Goal: Task Accomplishment & Management: Use online tool/utility

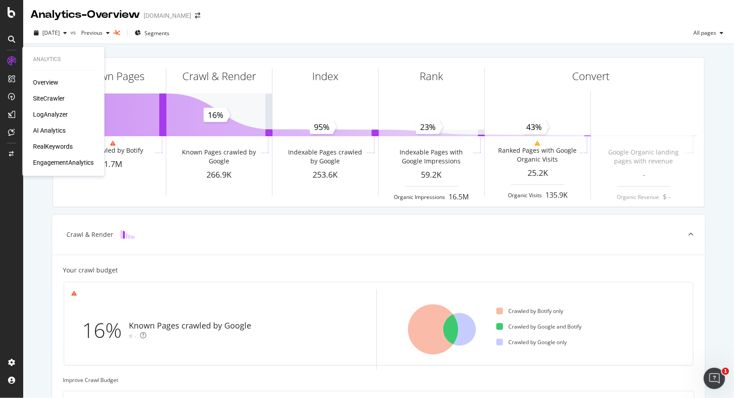
click at [48, 130] on div "AI Analytics" at bounding box center [49, 130] width 33 height 9
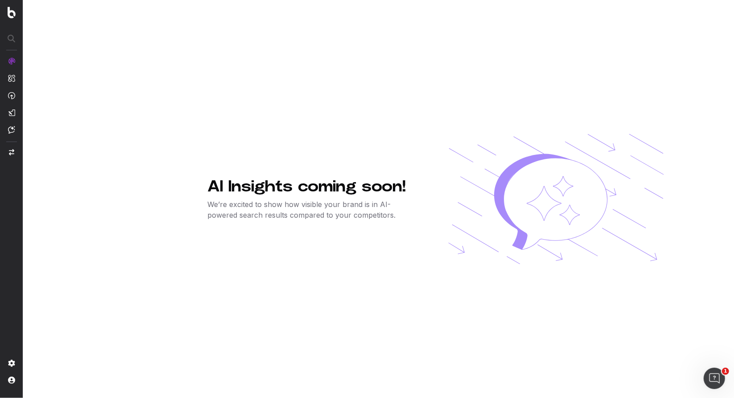
click at [307, 173] on div "AI Insights coming soon! We’re excited to show how visible your brand is in AI-…" at bounding box center [435, 199] width 456 height 398
click at [306, 243] on div "AI Insights coming soon! We’re excited to show how visible your brand is in AI-…" at bounding box center [435, 199] width 456 height 398
click at [305, 246] on div "AI Insights coming soon! We’re excited to show how visible your brand is in AI-…" at bounding box center [435, 199] width 456 height 398
click at [58, 107] on span "ActionBoard" at bounding box center [49, 104] width 35 height 7
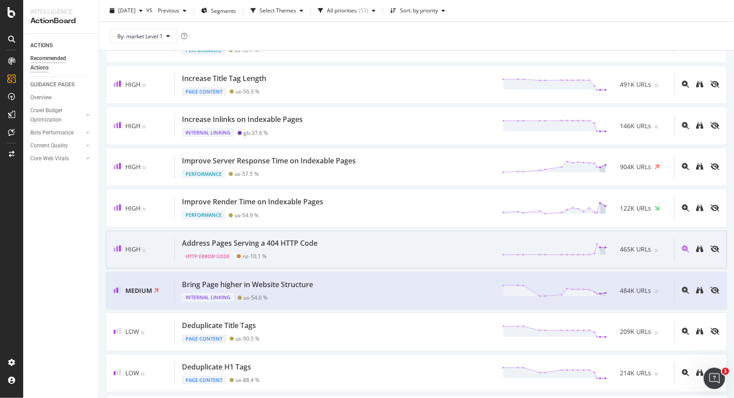
scroll to position [223, 0]
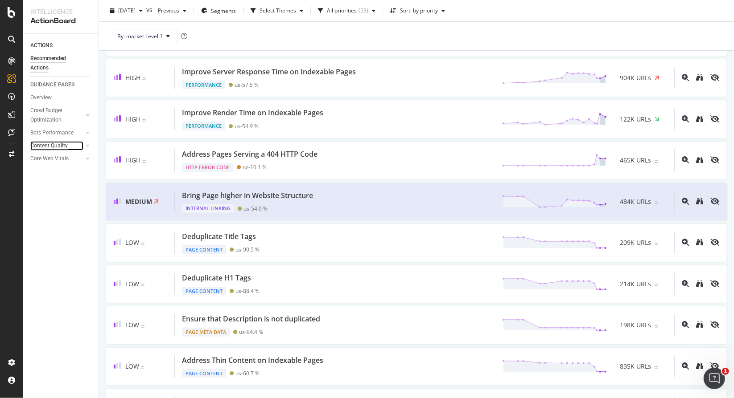
click at [63, 149] on div "Content Quality" at bounding box center [48, 145] width 37 height 9
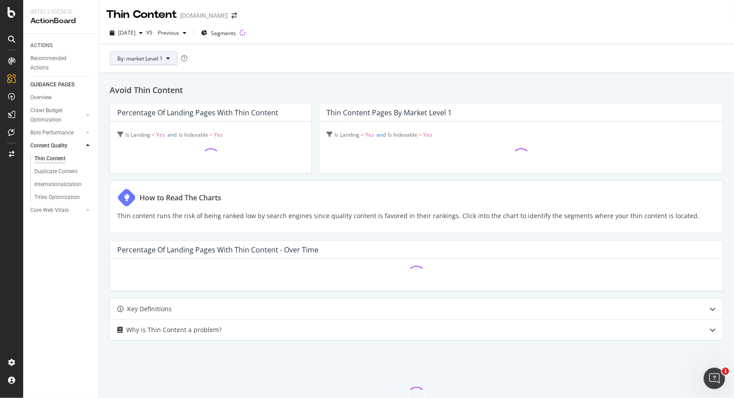
click at [161, 56] on span "By: market Level 1" at bounding box center [139, 59] width 45 height 8
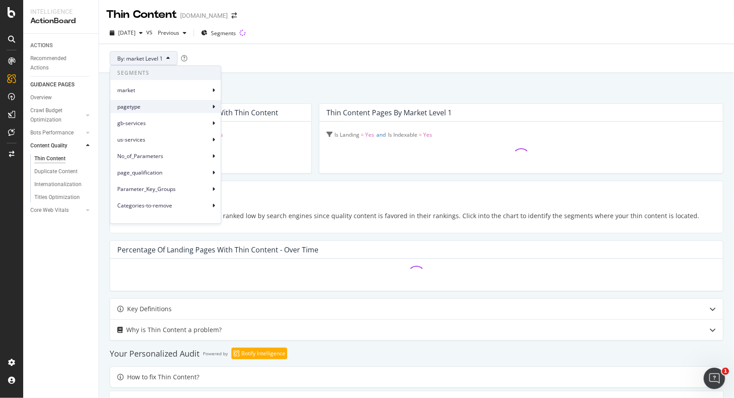
click at [144, 108] on span "pagetype" at bounding box center [163, 107] width 93 height 8
click at [263, 129] on span "pagetype Level 2" at bounding box center [250, 127] width 42 height 8
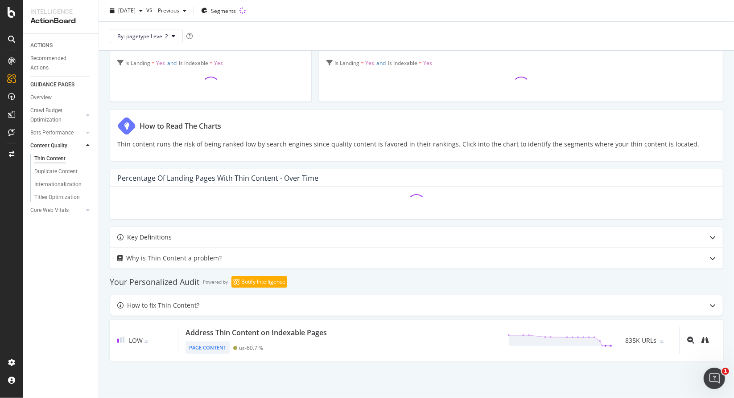
scroll to position [73, 0]
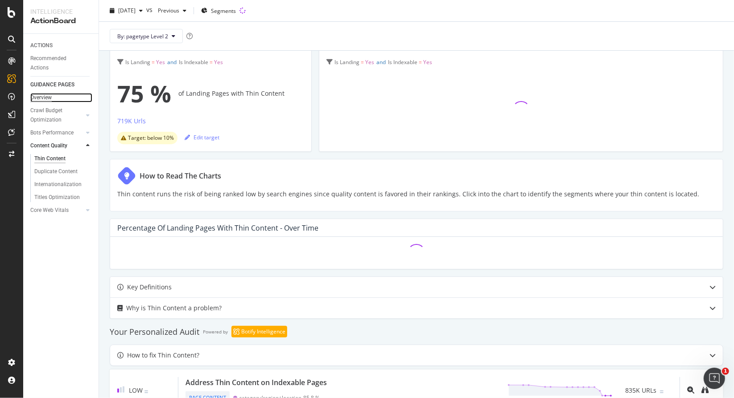
click at [42, 99] on div "Overview" at bounding box center [40, 97] width 21 height 9
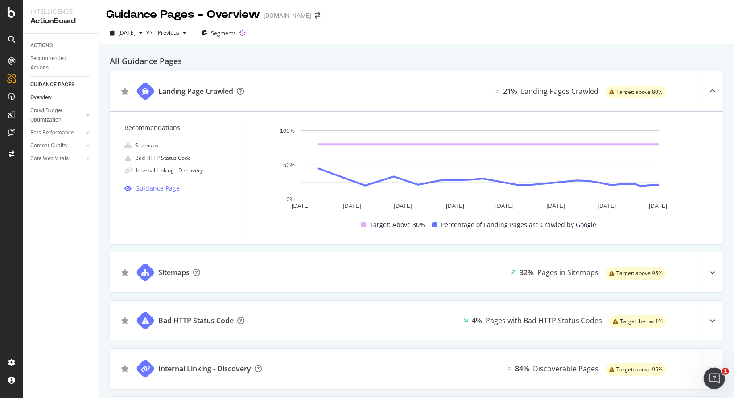
click at [55, 15] on div "Intelligence" at bounding box center [60, 11] width 61 height 9
click at [40, 59] on div "Recommended Actions" at bounding box center [56, 63] width 53 height 19
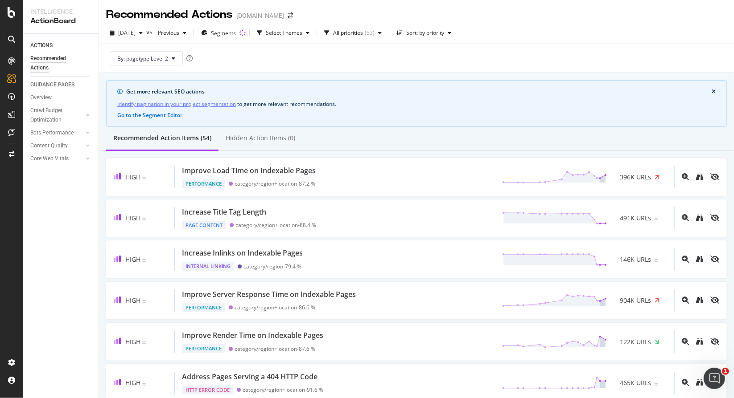
scroll to position [380, 0]
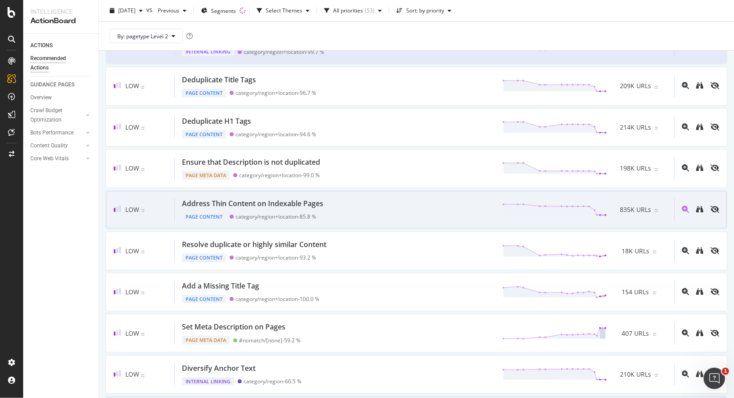
click at [283, 199] on div "Address Thin Content on Indexable Pages" at bounding box center [252, 204] width 141 height 10
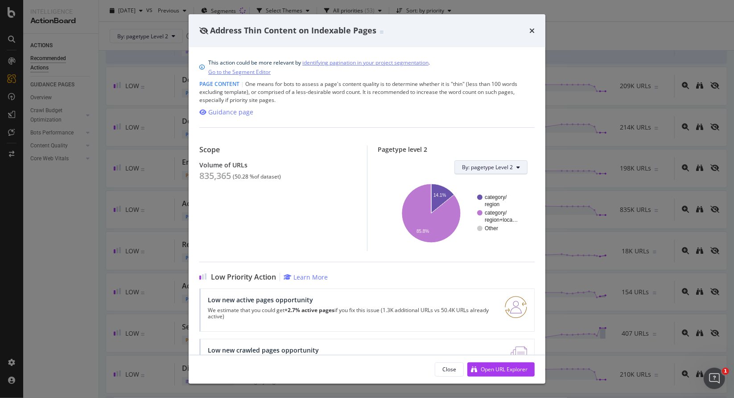
click at [497, 164] on span "By: pagetype Level 2" at bounding box center [487, 168] width 51 height 8
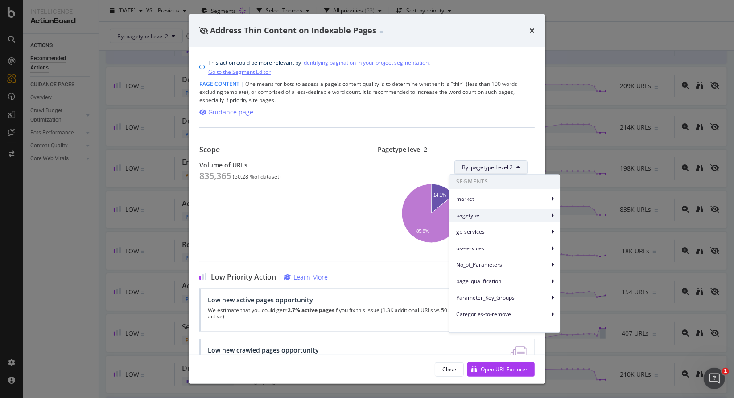
click at [498, 218] on span "pagetype" at bounding box center [502, 216] width 93 height 8
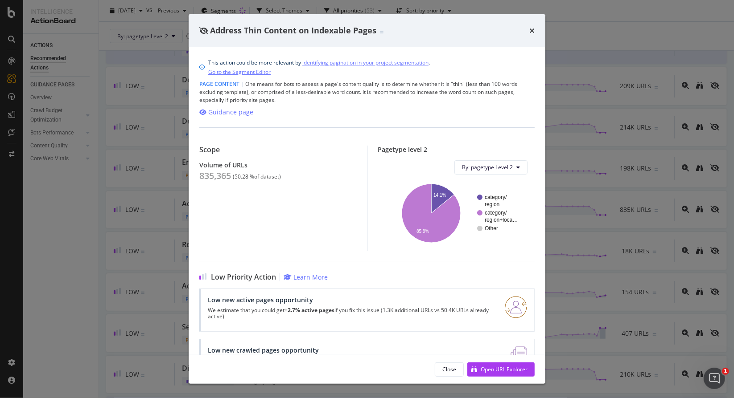
click at [237, 226] on div "Scope Volume of URLs 835,365 ( 50.28 % of dataset )" at bounding box center [283, 199] width 168 height 106
click at [520, 373] on div "Open URL Explorer" at bounding box center [504, 370] width 47 height 8
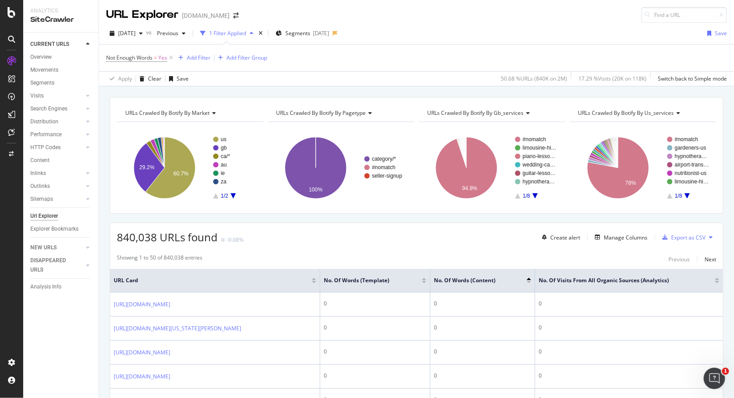
click at [241, 31] on div "1 Filter Applied" at bounding box center [227, 33] width 37 height 8
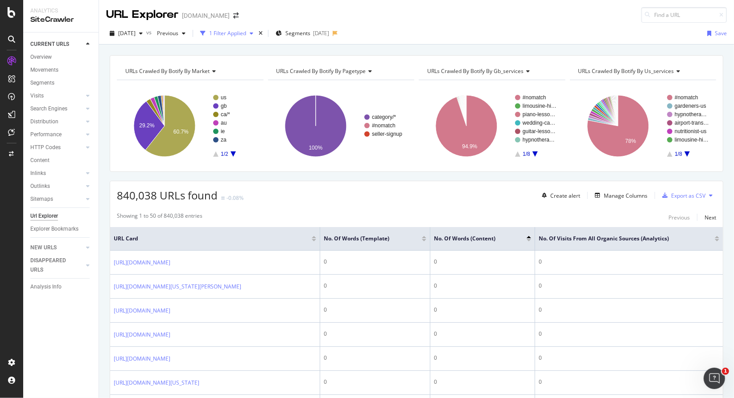
click at [246, 34] on div "1 Filter Applied" at bounding box center [227, 33] width 37 height 8
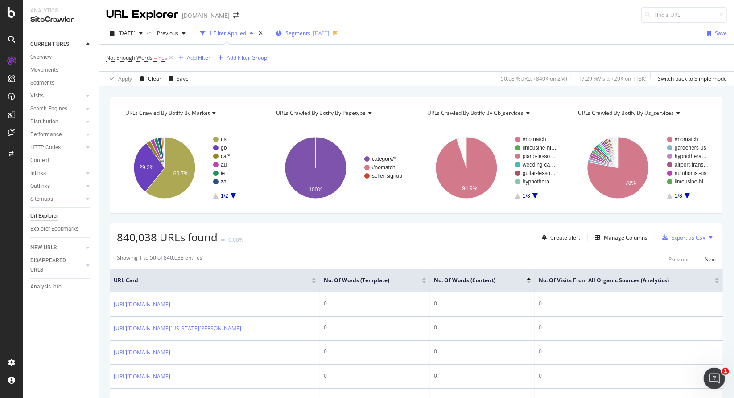
click at [310, 34] on span "Segments" at bounding box center [297, 33] width 25 height 8
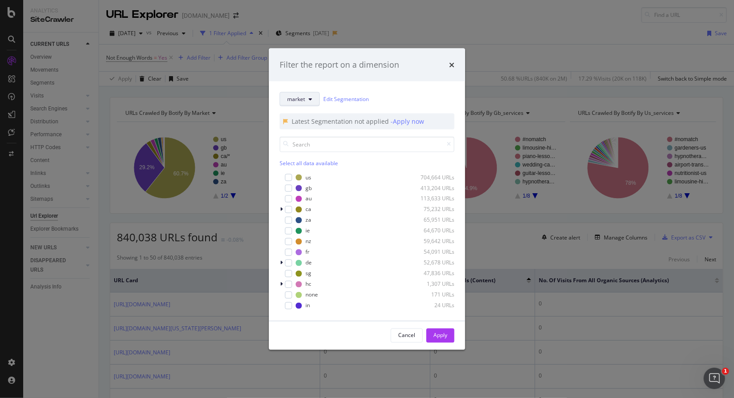
click at [299, 94] on button "market" at bounding box center [299, 99] width 40 height 14
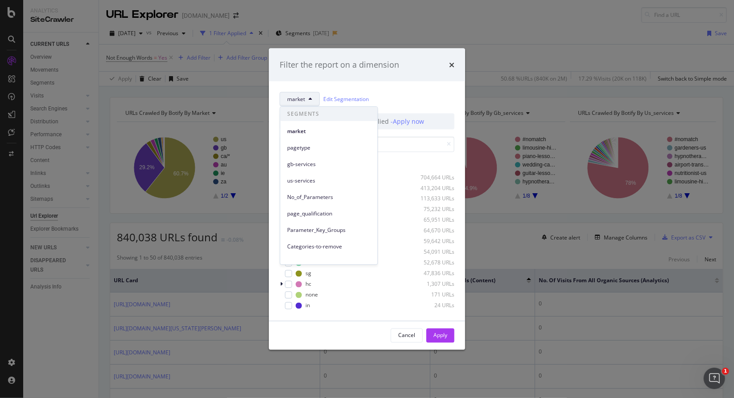
click at [302, 151] on span "pagetype" at bounding box center [328, 148] width 83 height 8
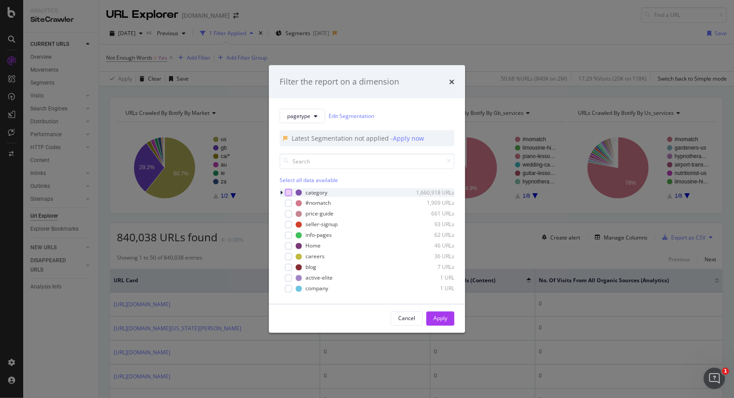
click at [292, 194] on div "modal" at bounding box center [288, 192] width 7 height 7
click at [434, 317] on div "Apply" at bounding box center [440, 319] width 14 height 8
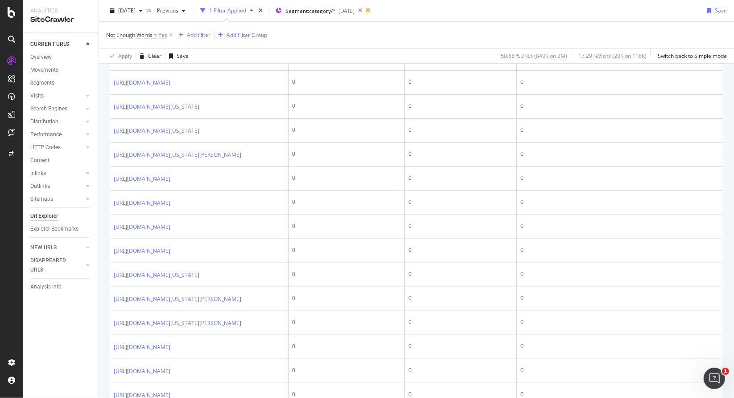
scroll to position [134, 0]
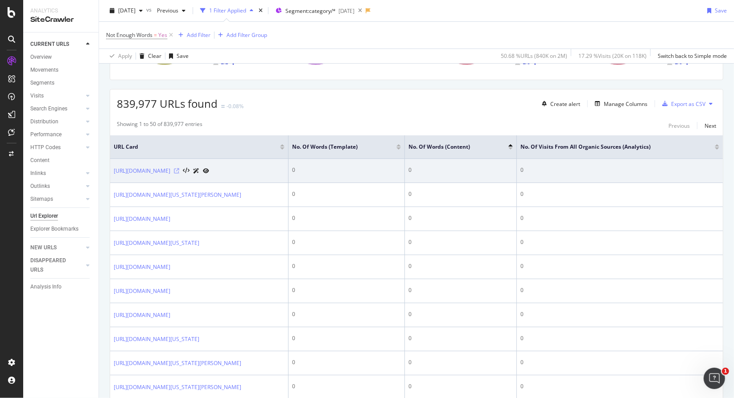
click at [179, 174] on icon at bounding box center [176, 170] width 5 height 5
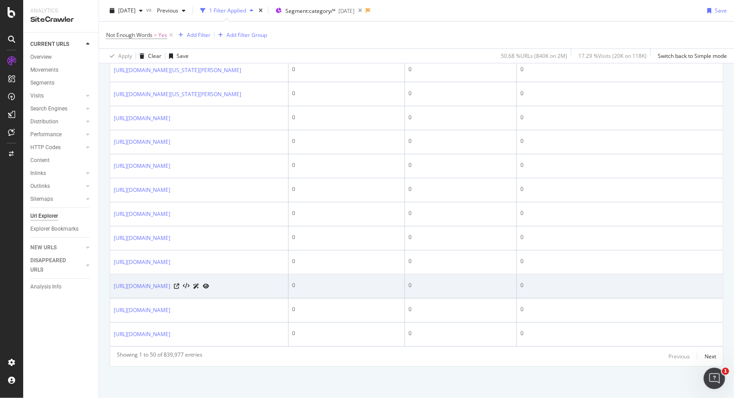
scroll to position [1561, 0]
click at [179, 284] on icon at bounding box center [176, 286] width 5 height 5
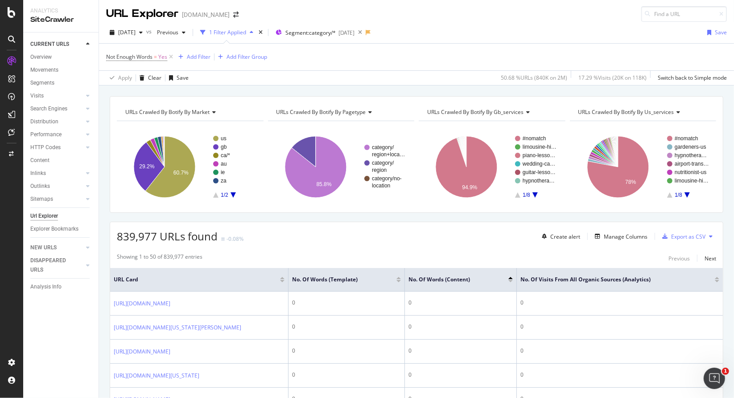
scroll to position [0, 0]
click at [188, 57] on div "Add Filter" at bounding box center [199, 58] width 24 height 8
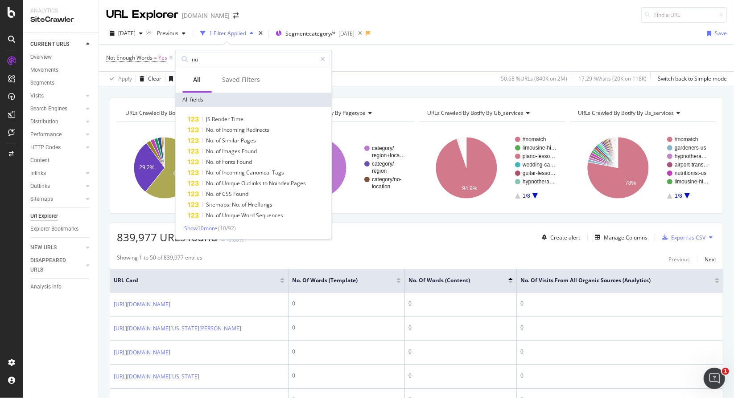
type input "n"
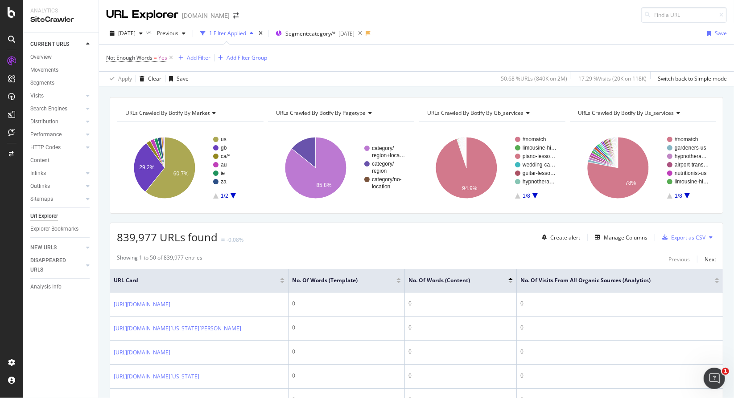
click at [215, 41] on div "2025 Oct. 2nd vs Previous 1 Filter Applied Segment: category/* 2025-10-06 Save" at bounding box center [416, 35] width 635 height 18
click at [197, 54] on div "Add Filter" at bounding box center [199, 58] width 24 height 8
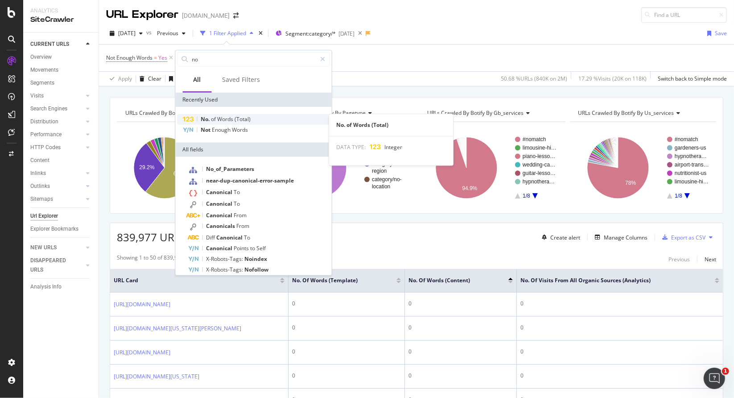
type input "no"
click at [213, 120] on span "of" at bounding box center [214, 119] width 6 height 8
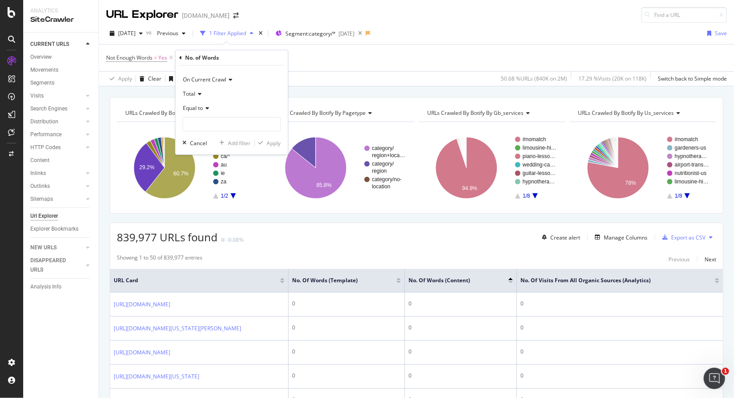
click at [201, 107] on span "Equal to" at bounding box center [193, 108] width 20 height 8
click at [216, 174] on span "Greater than" at bounding box center [203, 173] width 32 height 8
click at [225, 127] on input "number" at bounding box center [232, 124] width 98 height 14
type input "10"
click at [273, 143] on div "Apply" at bounding box center [274, 144] width 14 height 8
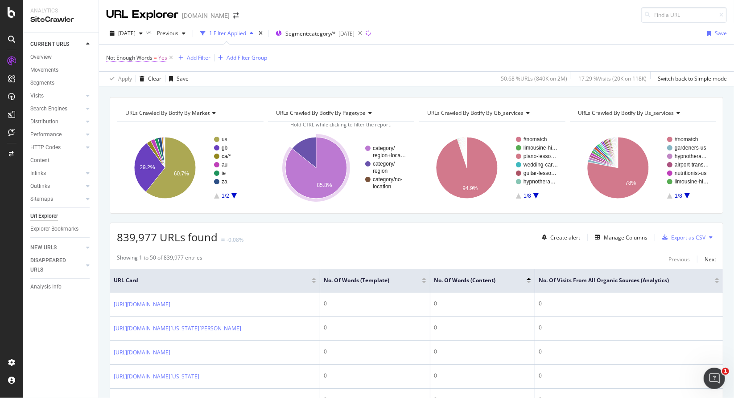
click at [144, 54] on span "Not Enough Words" at bounding box center [129, 58] width 46 height 8
click at [358, 71] on div "Apply Clear Save 50.68 % URLs ( 840K on 2M ) 17.29 % Visits ( 20K on 118K ) Swi…" at bounding box center [416, 78] width 635 height 15
click at [193, 62] on div "Add Filter" at bounding box center [193, 58] width 36 height 10
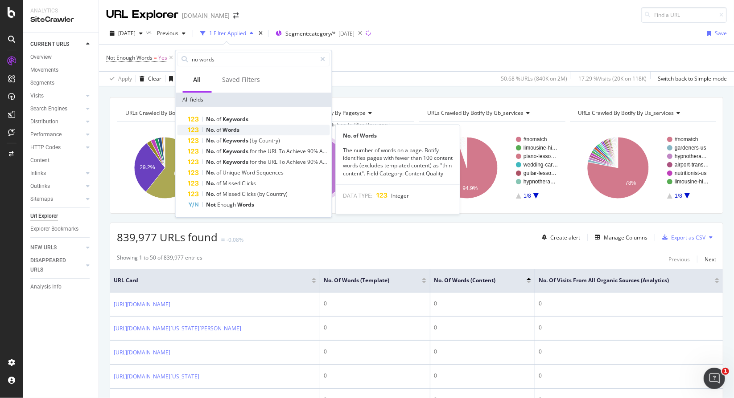
type input "no words"
click at [214, 129] on span "No." at bounding box center [211, 130] width 10 height 8
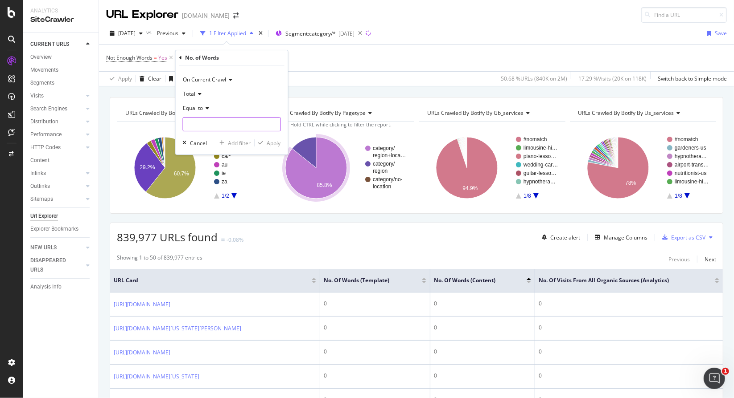
click at [214, 129] on input "number" at bounding box center [232, 124] width 98 height 14
type input "0"
click at [272, 144] on div "Apply" at bounding box center [274, 144] width 14 height 8
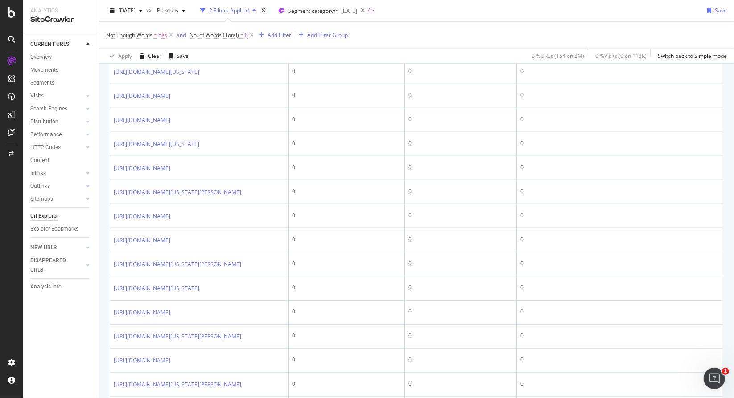
scroll to position [536, 0]
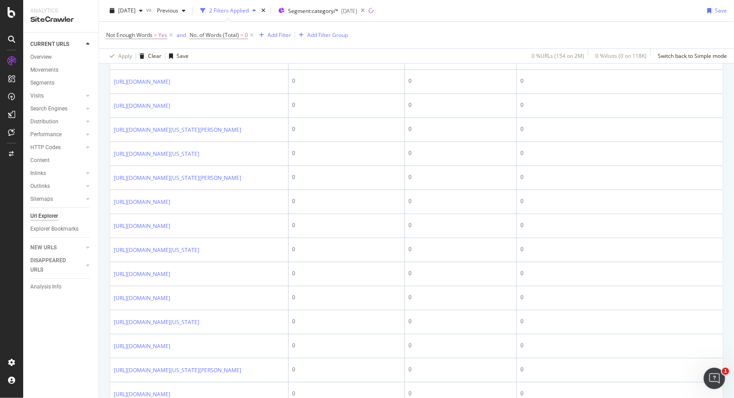
click at [280, 37] on icon at bounding box center [277, 33] width 6 height 5
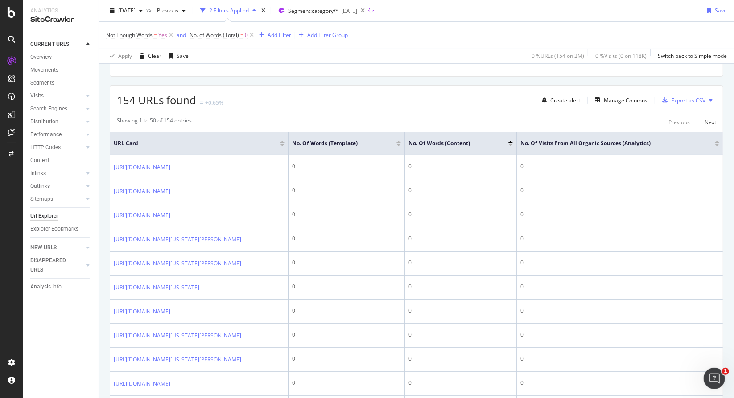
scroll to position [1, 0]
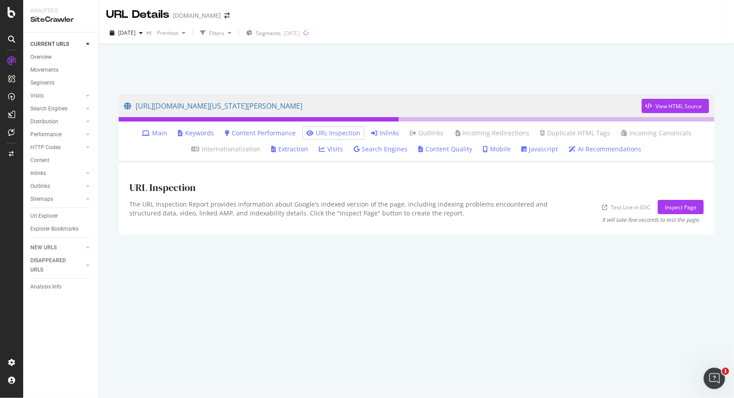
click at [167, 135] on link "Main" at bounding box center [154, 133] width 25 height 9
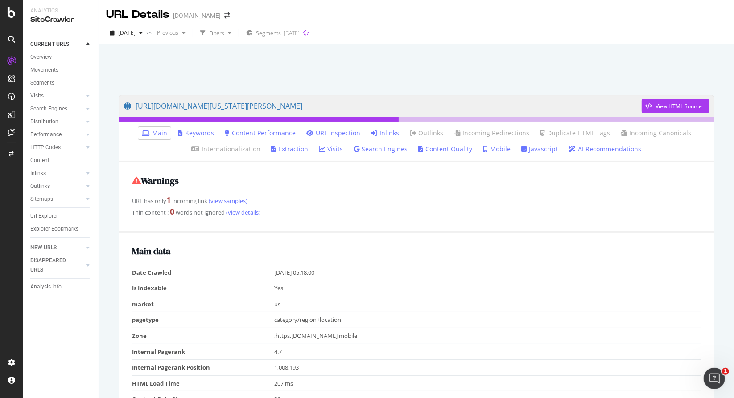
click at [380, 134] on link "Inlinks" at bounding box center [385, 133] width 28 height 9
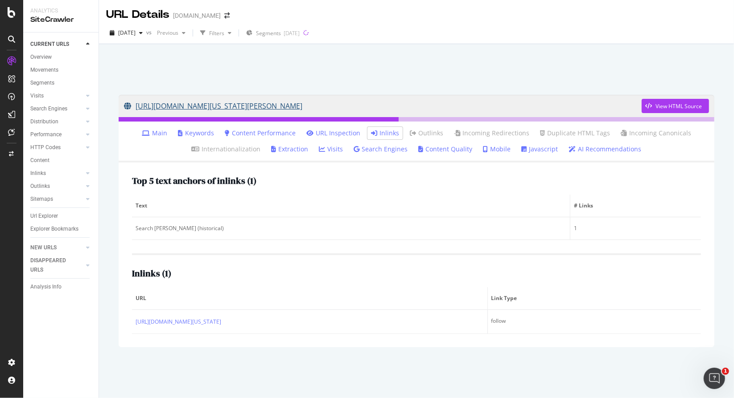
click at [380, 110] on link "[URL][DOMAIN_NAME][US_STATE][PERSON_NAME]" at bounding box center [382, 106] width 517 height 22
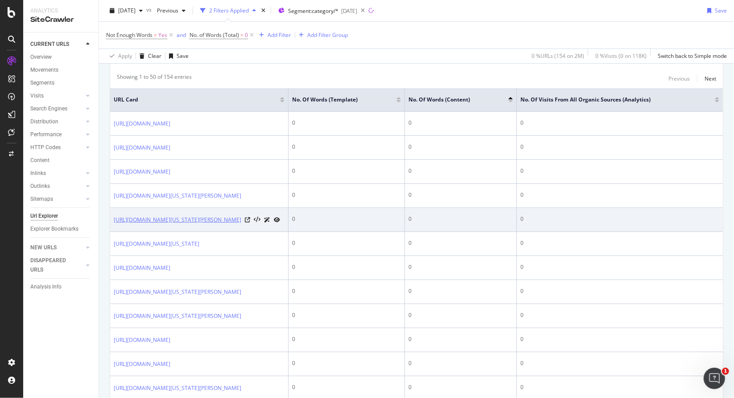
scroll to position [188, 0]
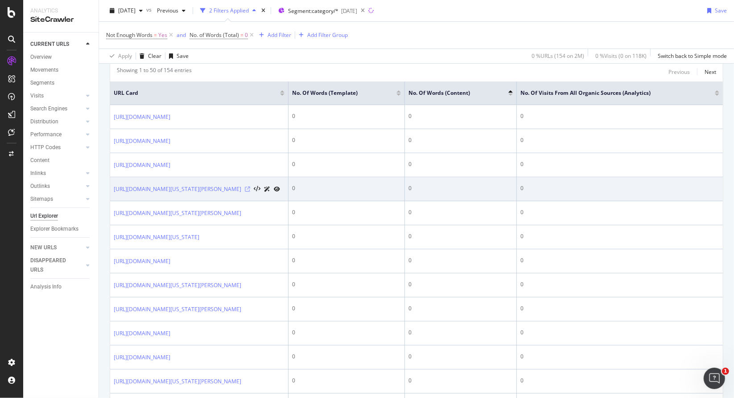
click at [250, 192] on icon at bounding box center [247, 189] width 5 height 5
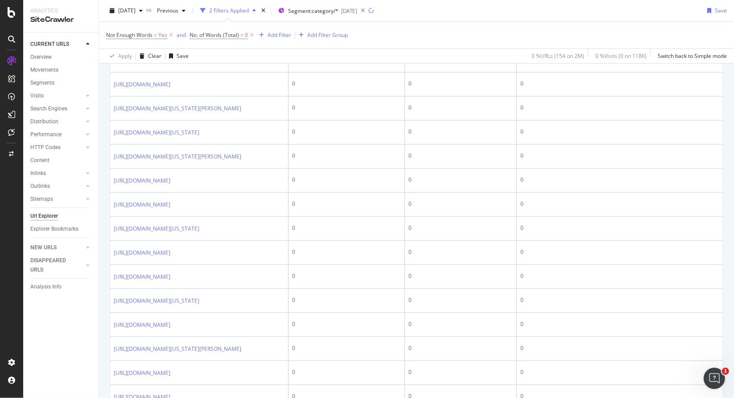
scroll to position [237, 0]
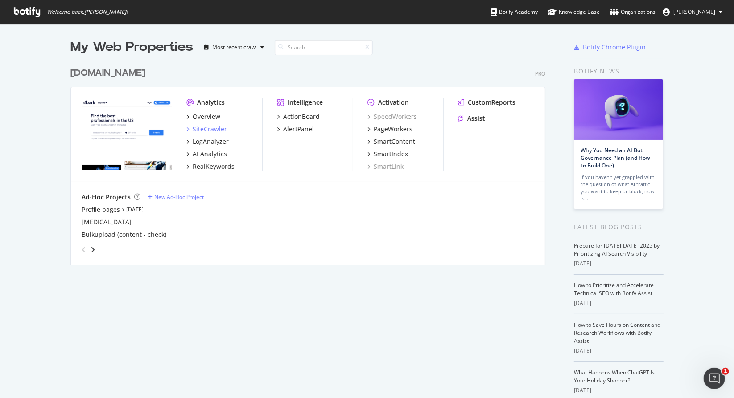
click at [209, 126] on div "SiteCrawler" at bounding box center [210, 129] width 34 height 9
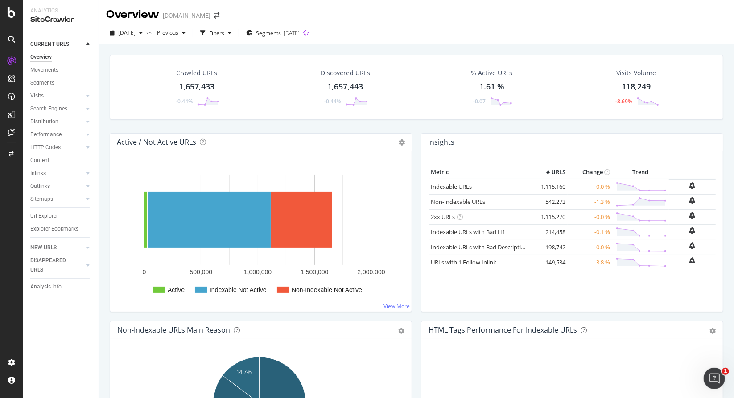
click at [53, 211] on div "Url Explorer" at bounding box center [64, 216] width 68 height 13
click at [52, 216] on div "Url Explorer" at bounding box center [44, 216] width 28 height 9
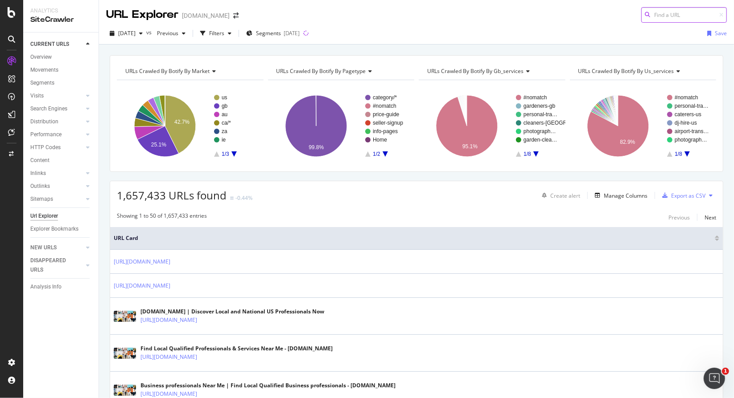
paste input "https://www.bark.com/en/gb/insurance_1/"
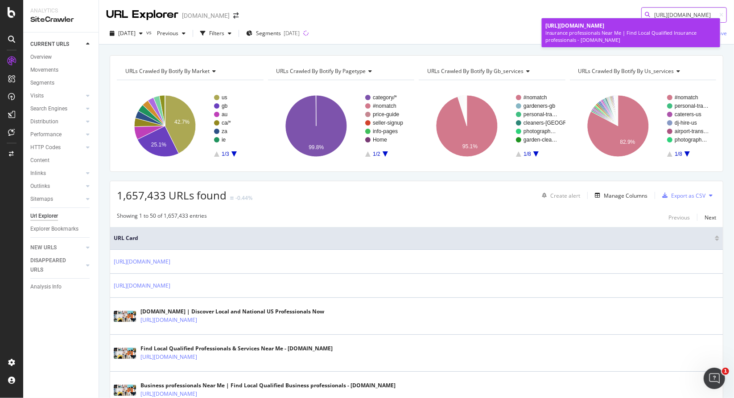
type input "https://www.bark.com/en/gb/insurance_1/"
click at [586, 38] on div "Insurance professionals Near Me | Find Local Qualified Insurance professionals …" at bounding box center [630, 36] width 171 height 14
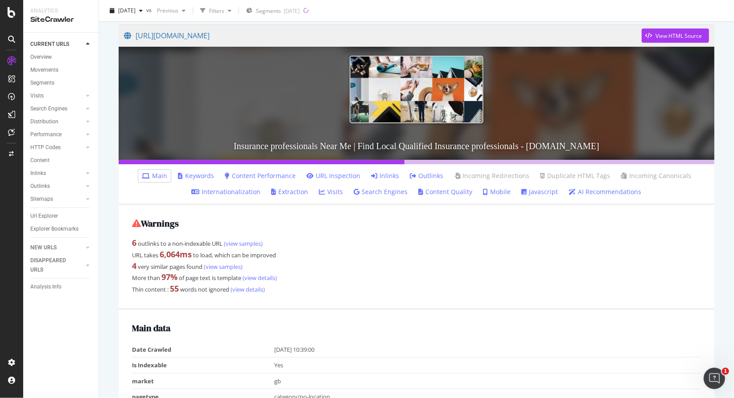
scroll to position [56, 0]
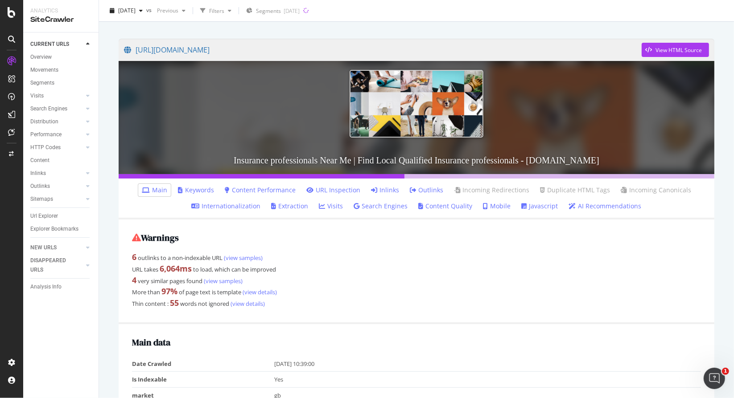
click at [381, 188] on link "Inlinks" at bounding box center [385, 190] width 28 height 9
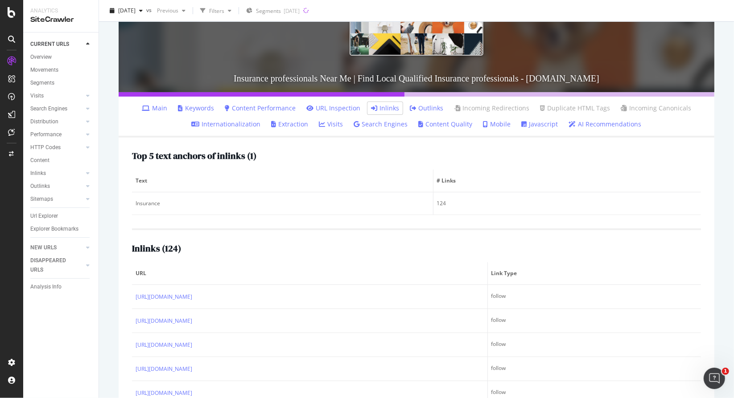
scroll to position [246, 0]
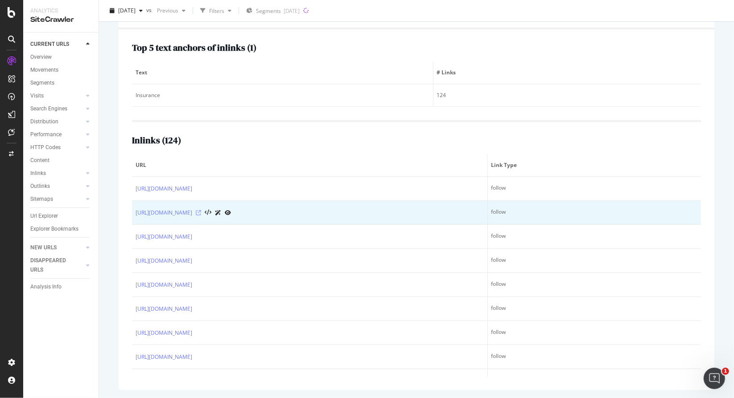
click at [201, 213] on icon at bounding box center [198, 212] width 5 height 5
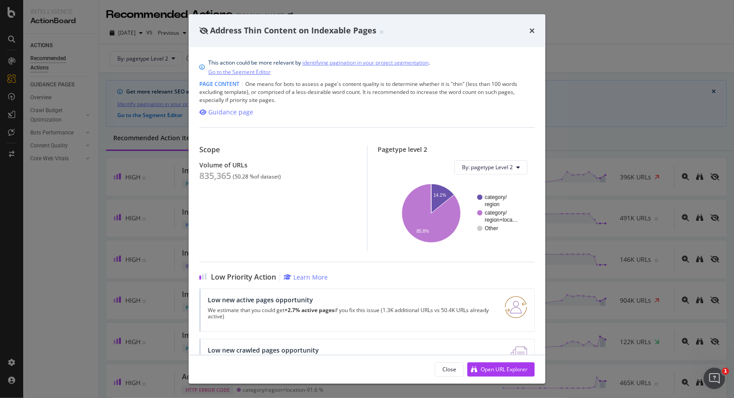
scroll to position [380, 0]
